Goal: Check status

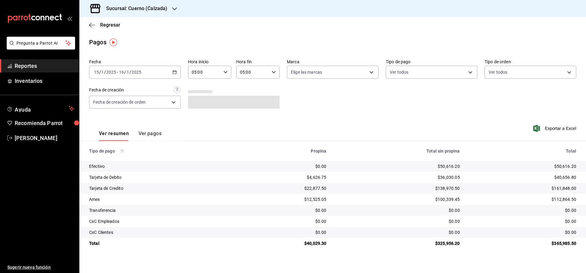
click at [139, 8] on h3 "Sucursal: Cuerno (Calzada)" at bounding box center [134, 8] width 66 height 7
click at [97, 39] on span "Clavadito (Calzada)" at bounding box center [103, 40] width 38 height 6
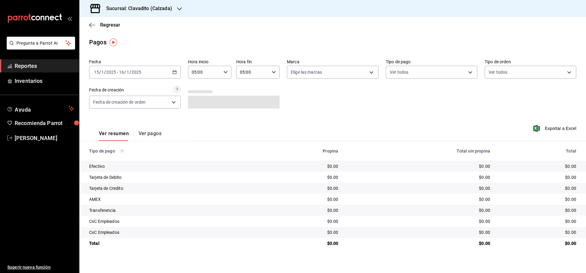
click at [133, 76] on div "[DATE] [DATE] - [DATE] [DATE]" at bounding box center [135, 72] width 92 height 13
click at [128, 159] on span "Rango de fechas" at bounding box center [117, 159] width 47 height 6
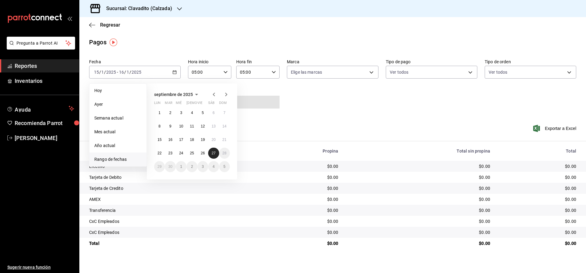
click at [209, 152] on button "27" at bounding box center [213, 152] width 11 height 11
click at [54, 65] on span "Reportes" at bounding box center [45, 66] width 60 height 8
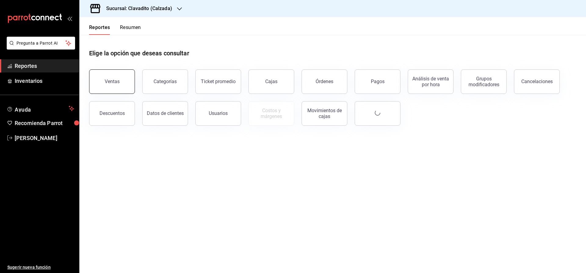
click at [116, 81] on div "Ventas" at bounding box center [112, 81] width 15 height 6
